Goal: Answer question/provide support

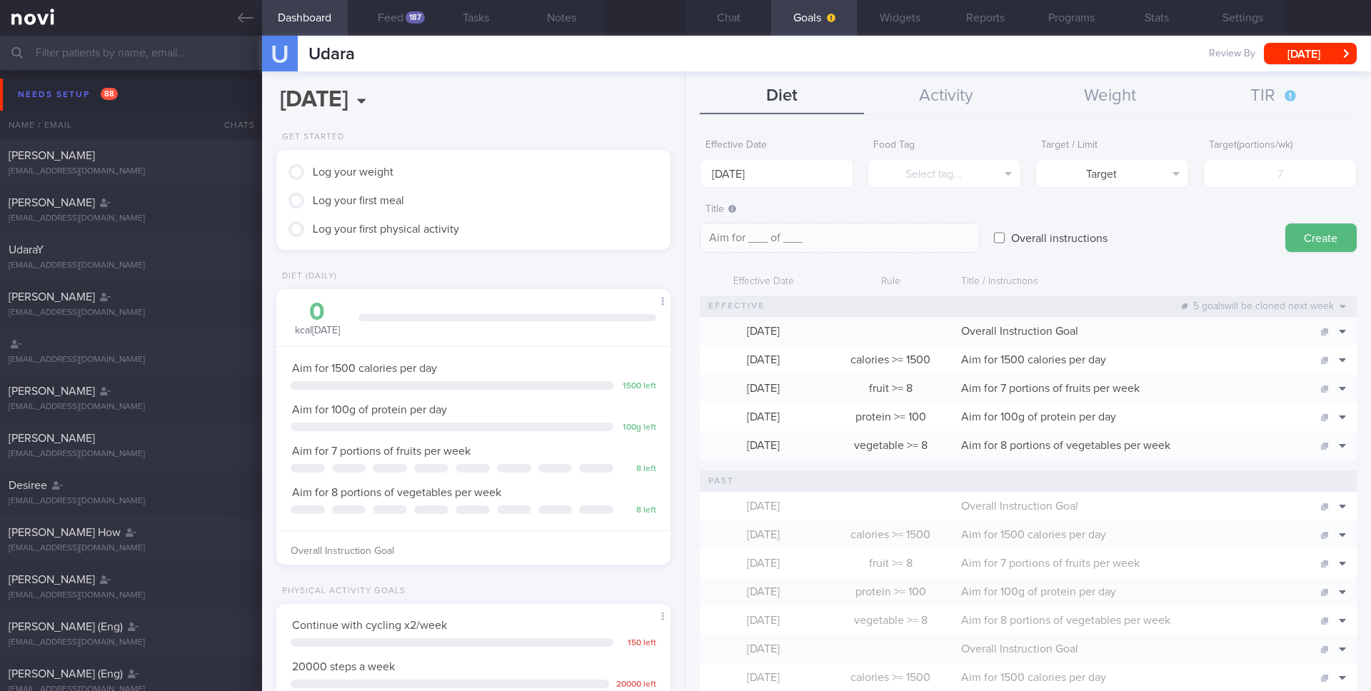
scroll to position [187, 375]
click at [403, 16] on button "Feed 187" at bounding box center [391, 18] width 86 height 36
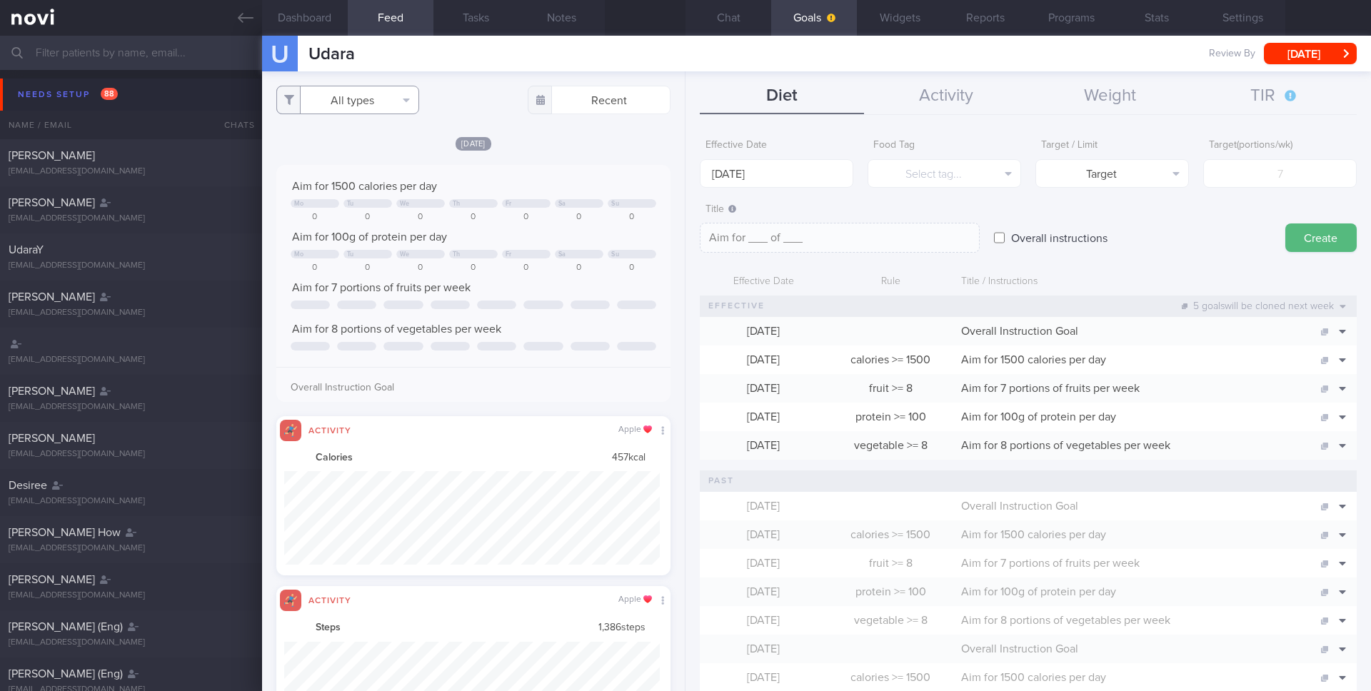
click at [363, 93] on button "All types" at bounding box center [347, 100] width 143 height 29
click at [323, 148] on button "Activity" at bounding box center [347, 148] width 141 height 21
checkbox input "false"
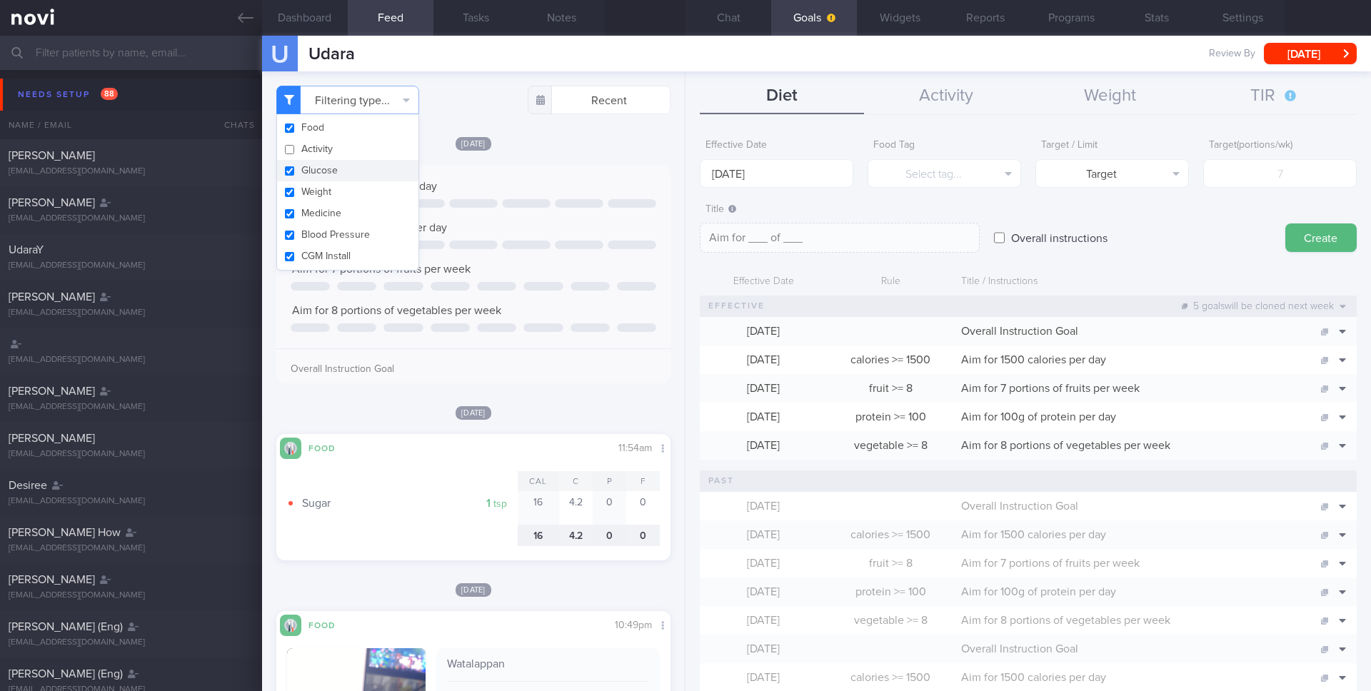
click at [322, 164] on button "Glucose" at bounding box center [347, 170] width 141 height 21
checkbox input "false"
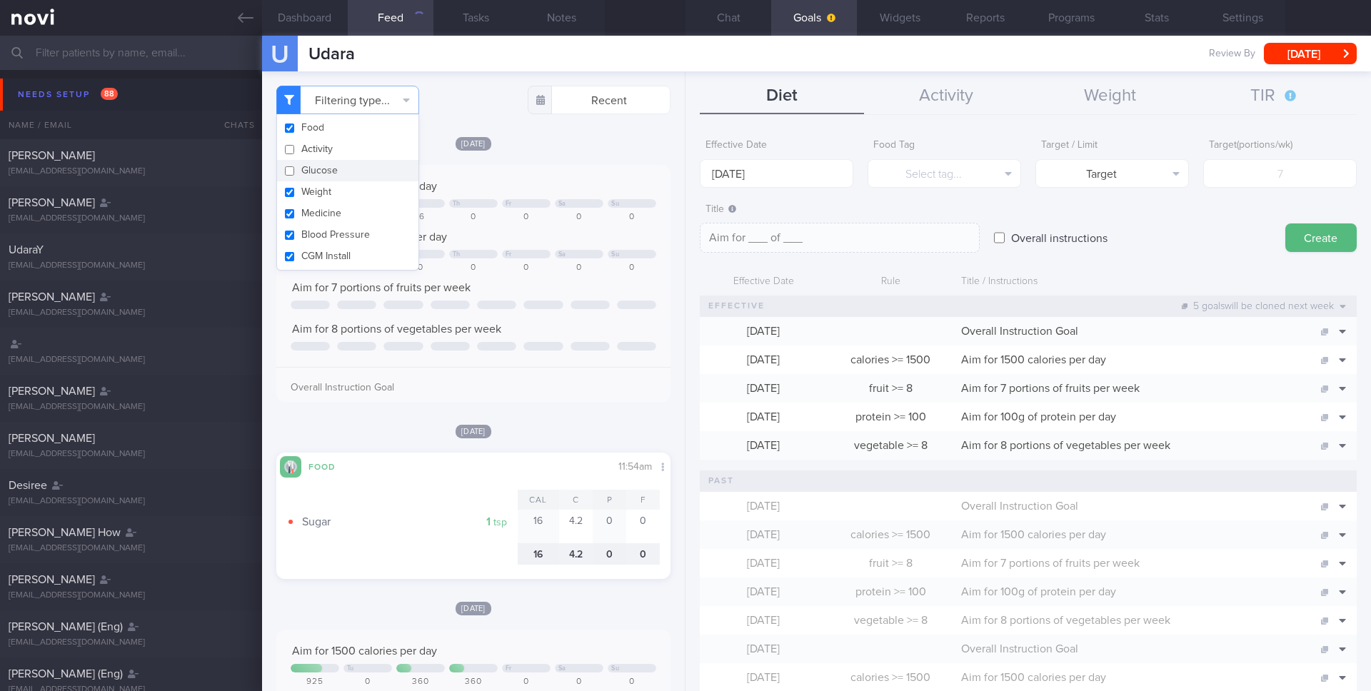
scroll to position [713694, 713507]
click at [321, 183] on button "Weight" at bounding box center [347, 191] width 141 height 21
checkbox input "false"
click at [321, 205] on button "Medicine" at bounding box center [347, 213] width 141 height 21
click at [321, 221] on button "Medicine" at bounding box center [347, 213] width 141 height 21
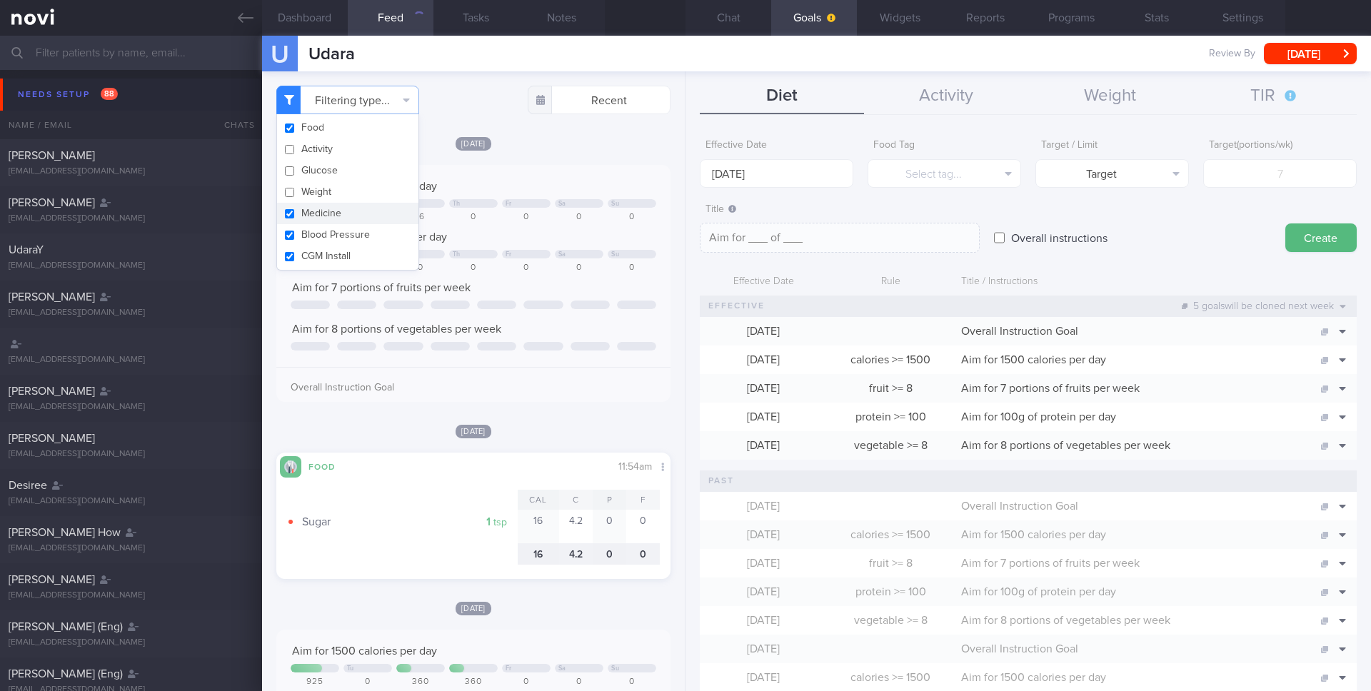
checkbox input "true"
click at [321, 231] on button "Blood Pressure" at bounding box center [347, 234] width 141 height 21
checkbox input "false"
click at [321, 219] on button "Medicine" at bounding box center [347, 213] width 141 height 21
checkbox input "false"
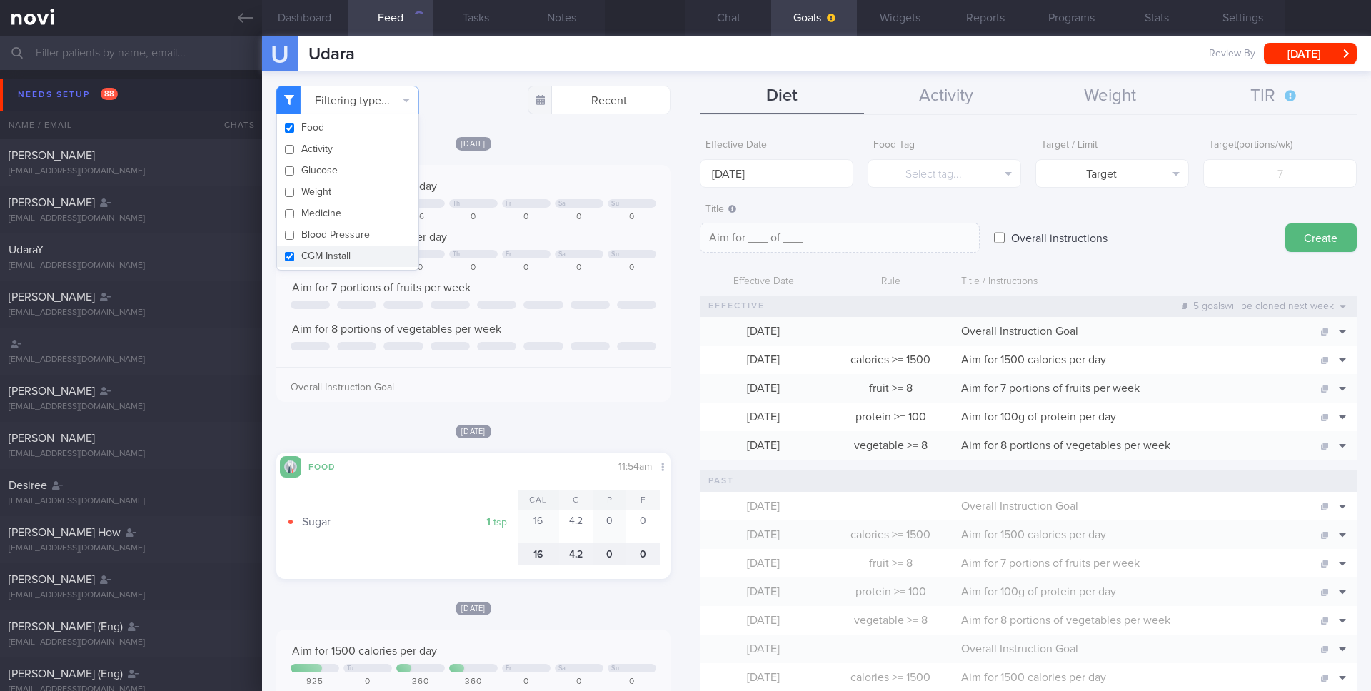
click at [323, 249] on button "CGM Install" at bounding box center [347, 256] width 141 height 21
checkbox input "false"
click at [534, 143] on div "[DATE]" at bounding box center [473, 143] width 394 height 15
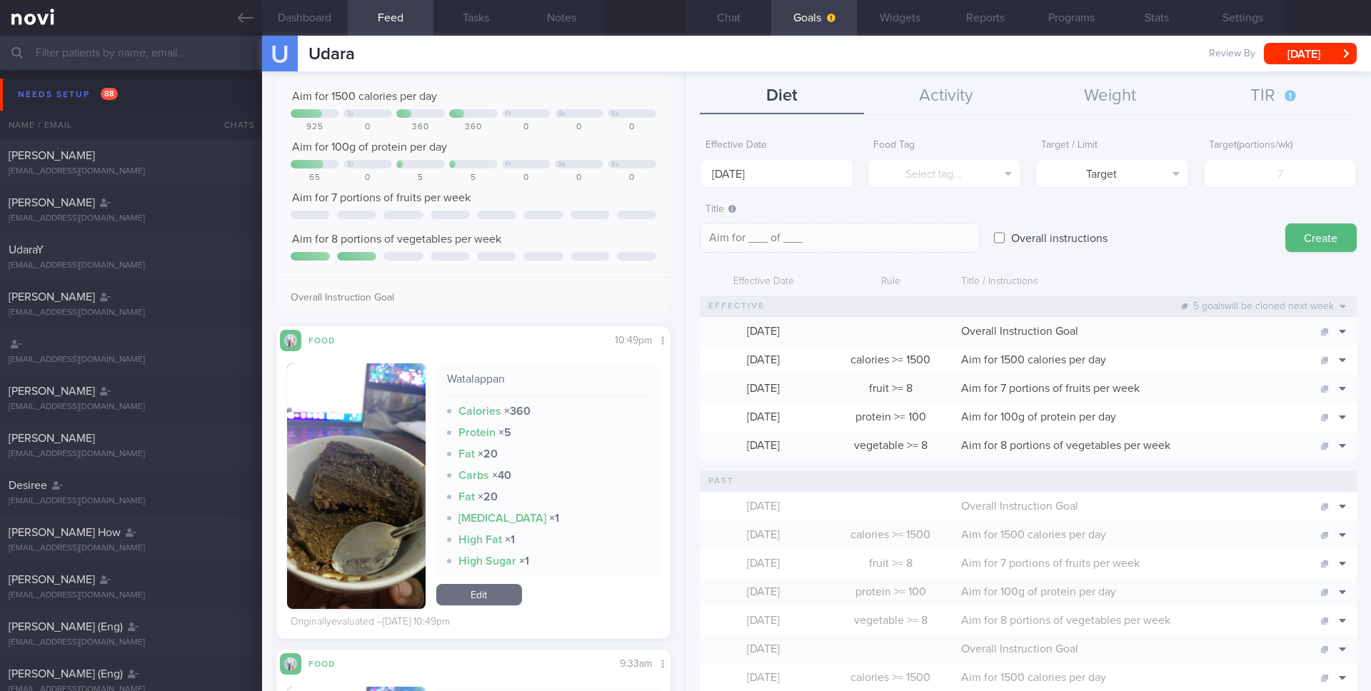
click at [503, 589] on link "Edit" at bounding box center [479, 594] width 86 height 21
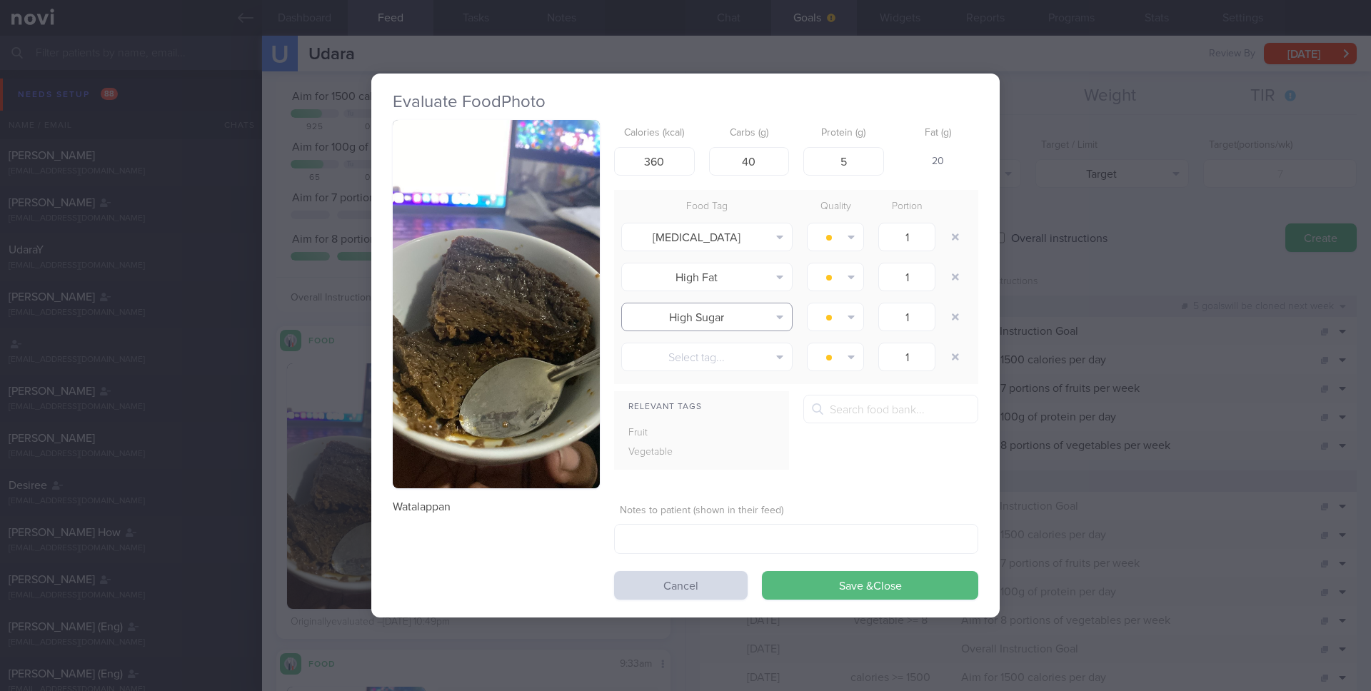
click at [701, 315] on button "High Sugar" at bounding box center [706, 317] width 171 height 29
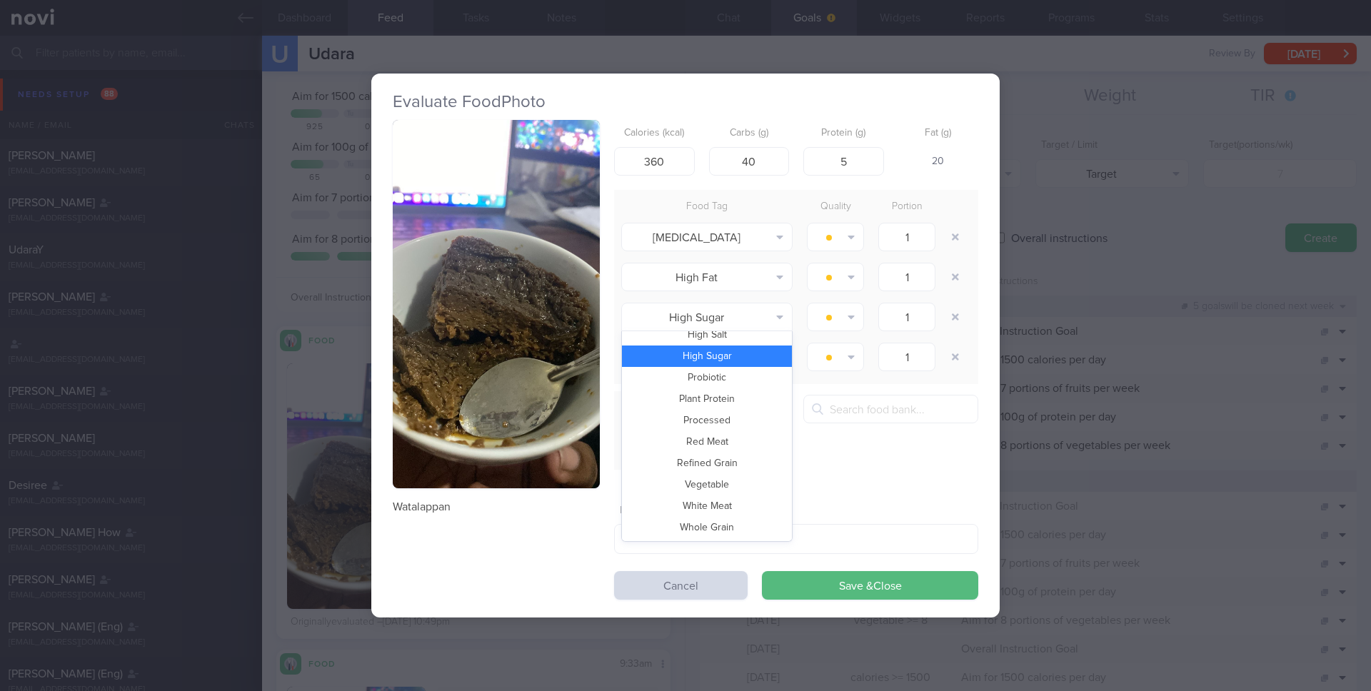
click at [741, 117] on div "Evaluate Food Photo [GEOGRAPHIC_DATA] Calories (kcal) 360 Carbs (g) 40 Protein …" at bounding box center [685, 346] width 628 height 544
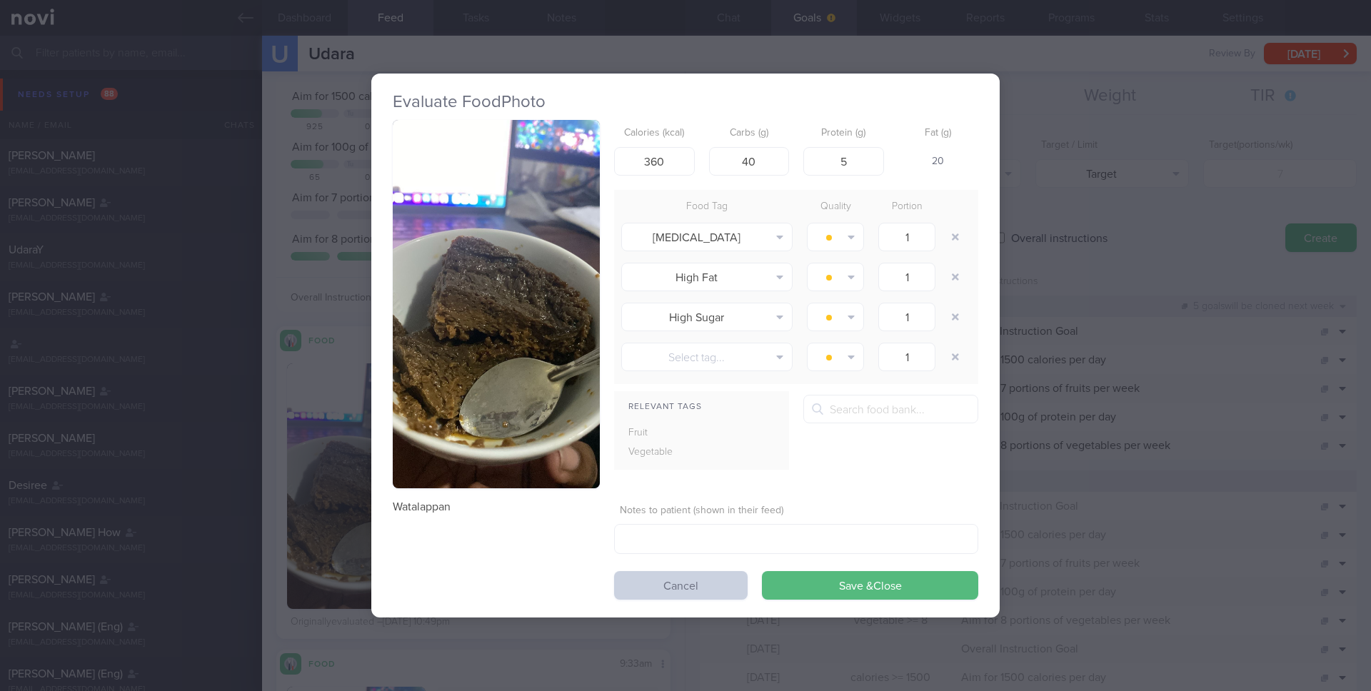
click at [715, 593] on button "Cancel" at bounding box center [680, 585] width 133 height 29
